Goal: Register for event/course

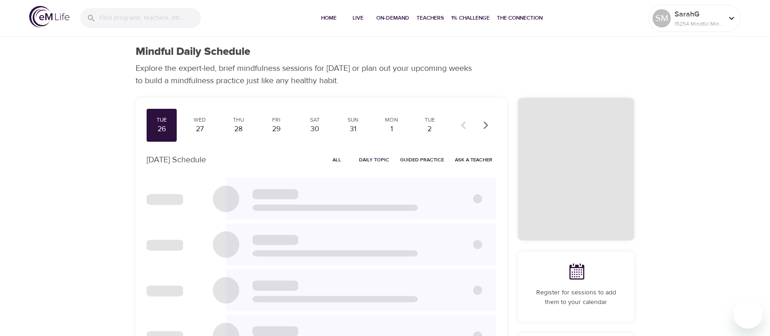
checkbox input "true"
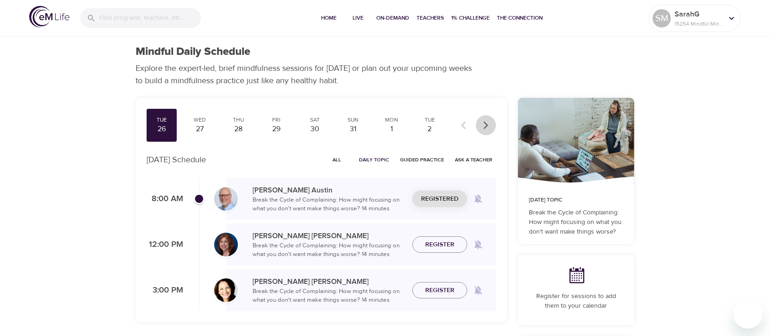
click at [486, 122] on icon "button" at bounding box center [485, 125] width 9 height 9
click at [433, 123] on div "Tue" at bounding box center [429, 120] width 23 height 8
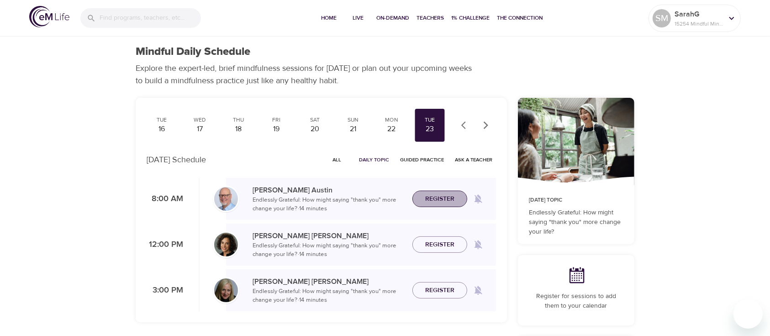
click at [440, 192] on button "Register" at bounding box center [439, 198] width 55 height 17
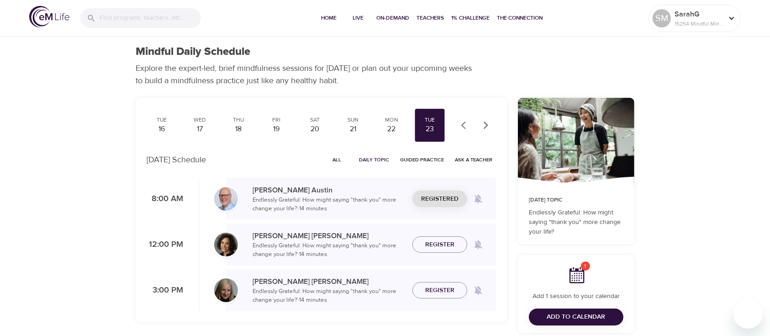
click at [463, 122] on icon "button" at bounding box center [465, 125] width 9 height 9
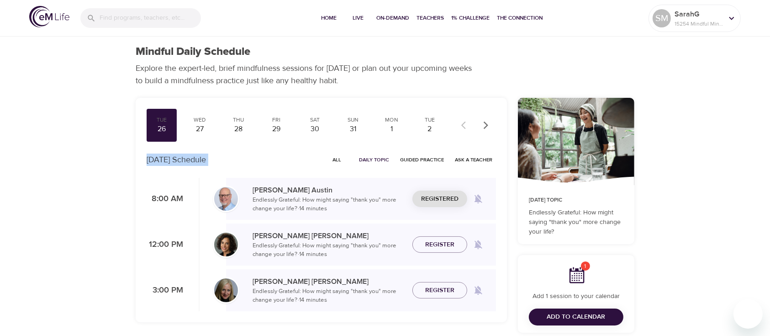
click at [463, 122] on div at bounding box center [476, 125] width 40 height 20
click at [162, 124] on div "26" at bounding box center [161, 129] width 23 height 11
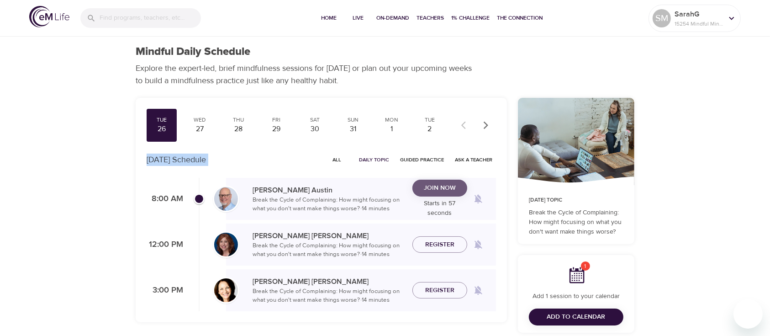
click at [428, 186] on span "Join Now" at bounding box center [440, 187] width 32 height 11
